Goal: Information Seeking & Learning: Check status

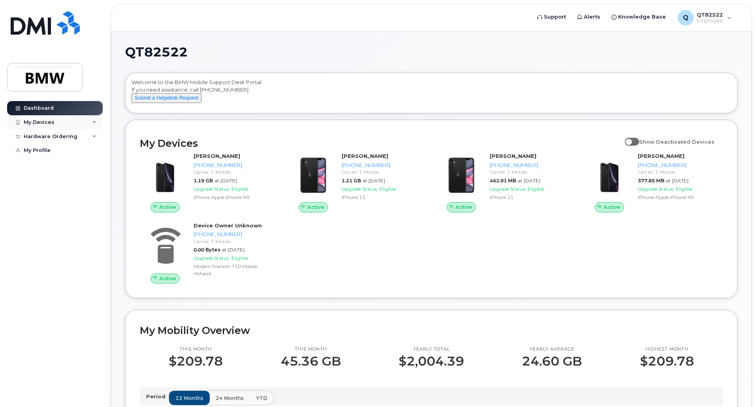
click at [54, 125] on div "My Devices" at bounding box center [55, 122] width 96 height 14
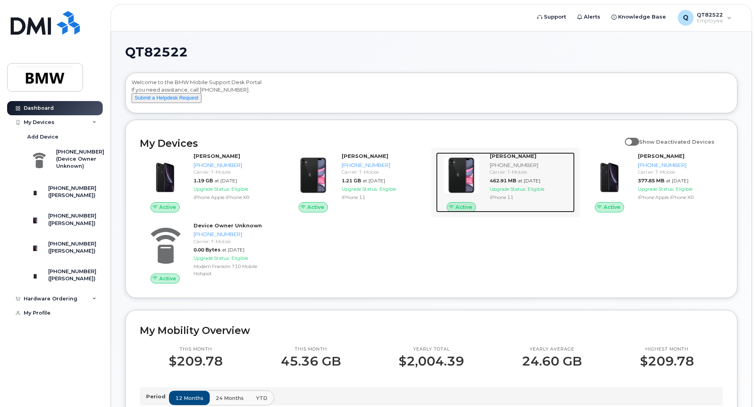
click at [559, 184] on div "462.91 MB at Oct 01, 2025" at bounding box center [531, 180] width 82 height 7
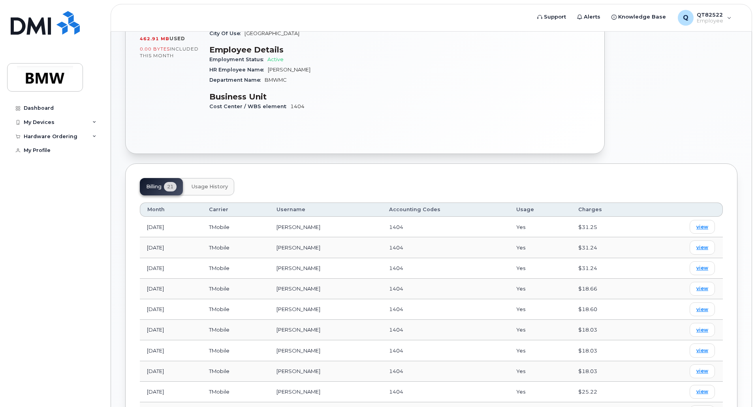
click at [223, 183] on button "Usage History" at bounding box center [209, 186] width 49 height 17
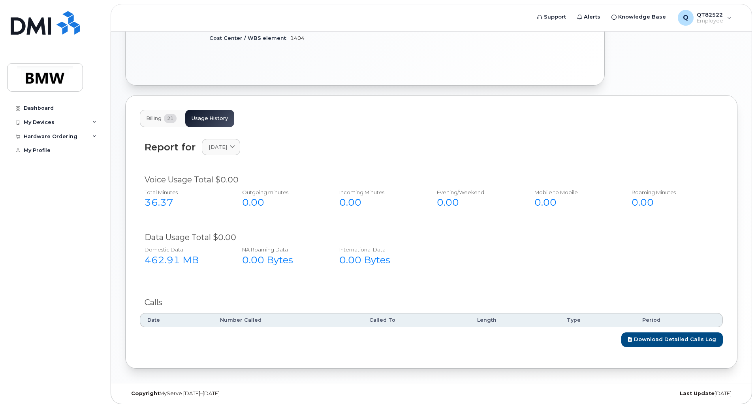
scroll to position [220, 0]
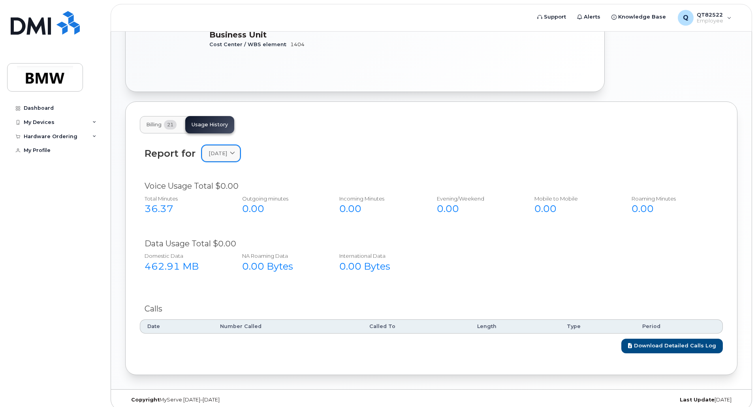
click at [240, 145] on link "October 2025" at bounding box center [221, 153] width 38 height 16
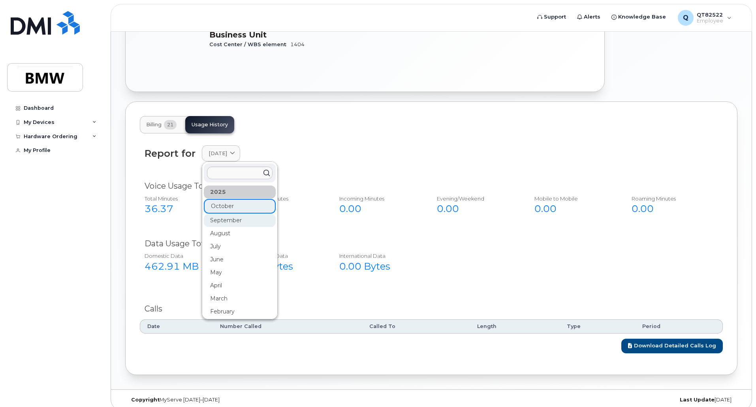
click at [237, 214] on div "September" at bounding box center [240, 220] width 72 height 13
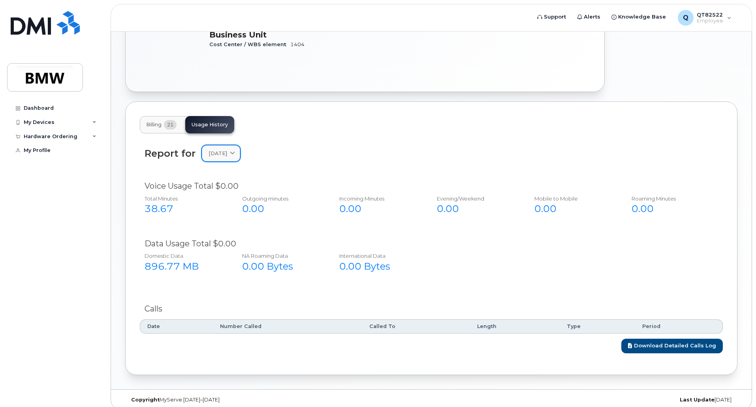
click at [240, 147] on link "September 2025" at bounding box center [221, 153] width 38 height 16
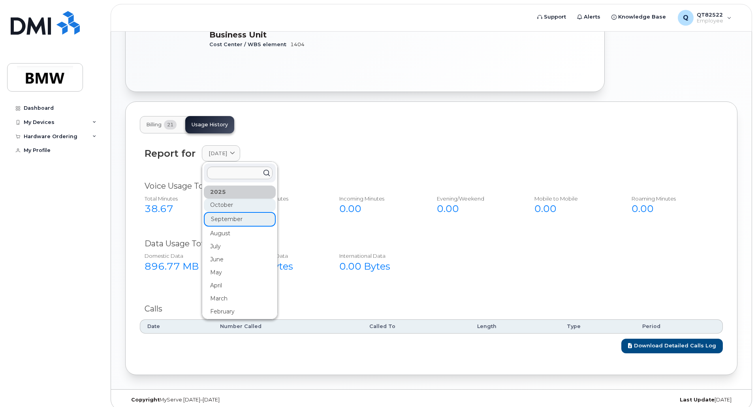
click at [232, 199] on div "October" at bounding box center [240, 205] width 72 height 13
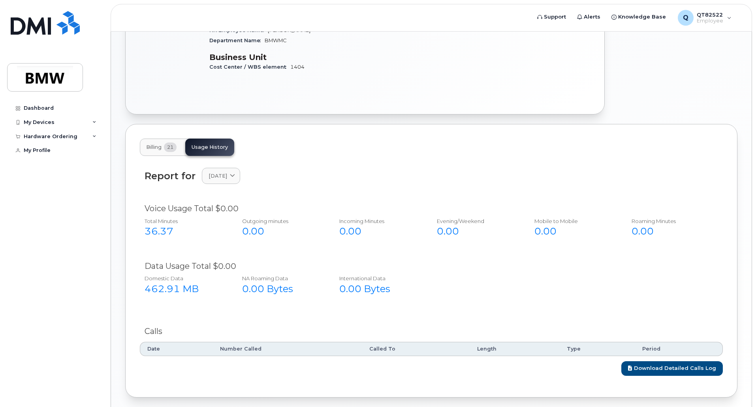
scroll to position [0, 0]
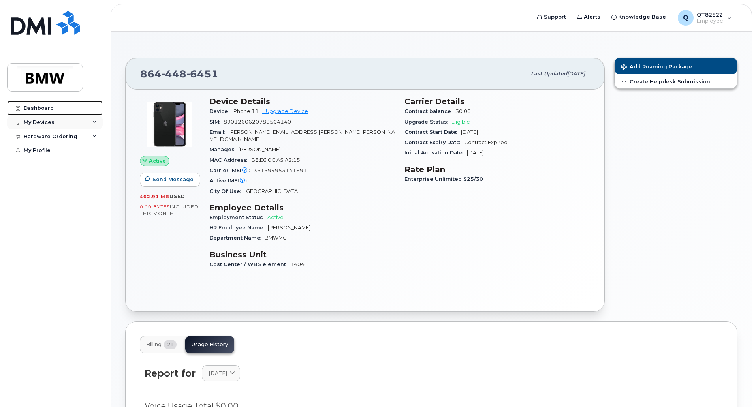
drag, startPoint x: 36, startPoint y: 109, endPoint x: 39, endPoint y: 116, distance: 7.8
click at [36, 109] on div "Dashboard" at bounding box center [39, 108] width 30 height 6
